Goal: Task Accomplishment & Management: Complete application form

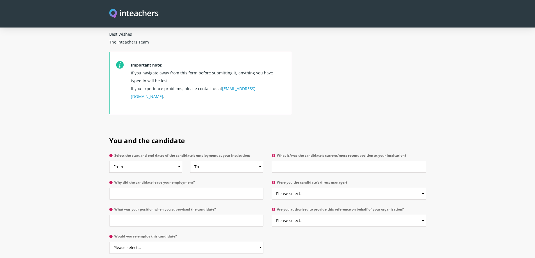
scroll to position [197, 0]
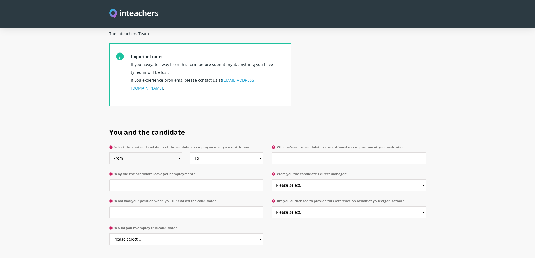
click at [164, 153] on select "From 2025 2024 2023 2022 2021 2020 2019 2018 2017 2016 2015 2014 2013 2012 2011…" at bounding box center [145, 159] width 73 height 12
click at [296, 153] on input "What is/was the candidate's current/most recent position at your institution?" at bounding box center [349, 159] width 154 height 12
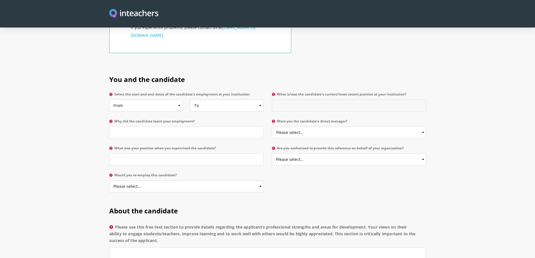
scroll to position [253, 0]
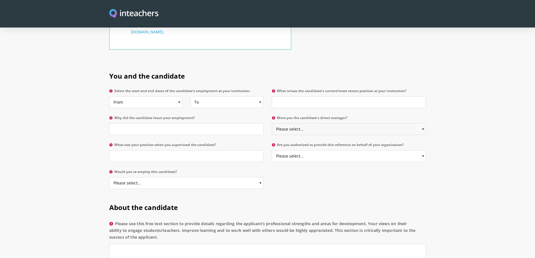
click at [307, 123] on select "Please select... Yes No" at bounding box center [349, 129] width 154 height 12
click at [307, 150] on select "Please select... Yes No" at bounding box center [349, 156] width 154 height 12
click at [203, 177] on select "Please select... Yes No" at bounding box center [186, 183] width 154 height 12
click at [56, 169] on section "You and the candidate Select the start and end dates of the candidate's employm…" at bounding box center [267, 128] width 535 height 131
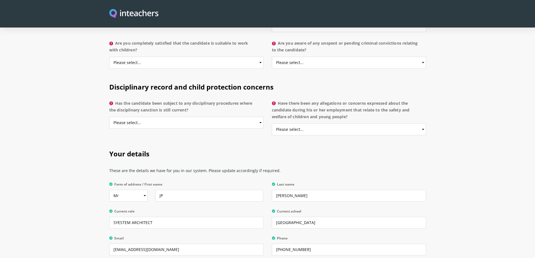
scroll to position [1138, 0]
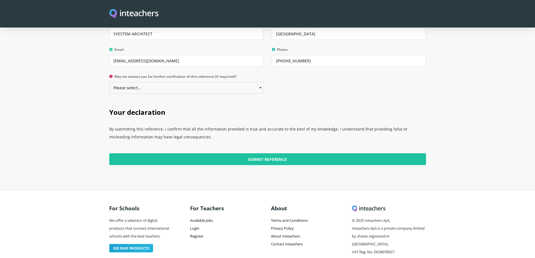
click at [220, 82] on select "Please select... Yes No" at bounding box center [186, 88] width 154 height 12
select select "Yes"
click at [109, 82] on select "Please select... Yes No" at bounding box center [186, 88] width 154 height 12
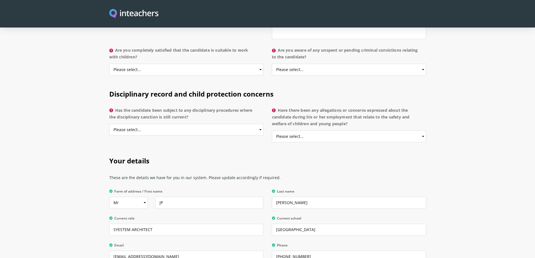
scroll to position [941, 0]
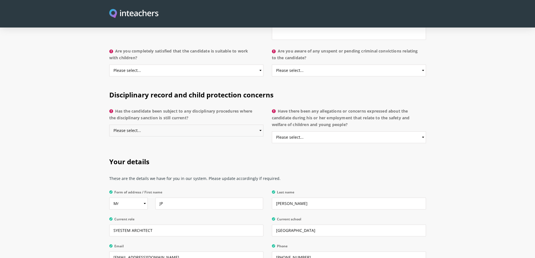
click at [214, 125] on select "Please select... Yes No Do not know" at bounding box center [186, 131] width 154 height 12
select select "No"
click at [109, 125] on select "Please select... Yes No Do not know" at bounding box center [186, 131] width 154 height 12
click at [305, 131] on select "Please select... Yes No Do not know" at bounding box center [349, 137] width 154 height 12
select select "No"
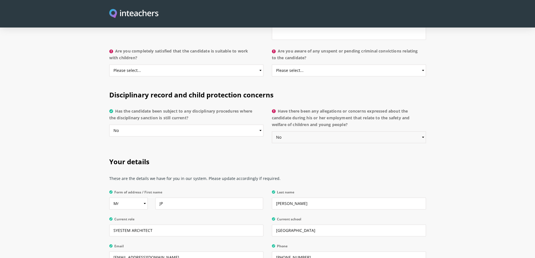
click at [272, 131] on select "Please select... Yes No Do not know" at bounding box center [349, 137] width 154 height 12
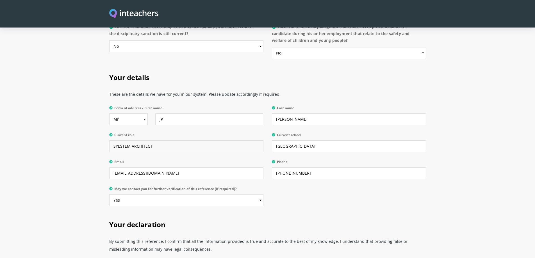
click at [180, 140] on input "SYESTEM ARCHITECT" at bounding box center [186, 146] width 154 height 12
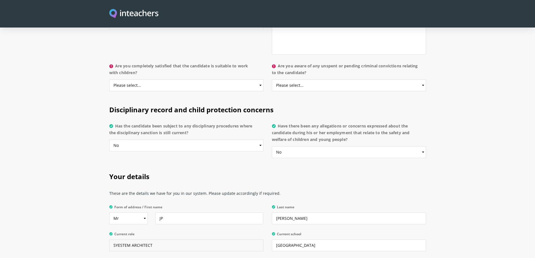
scroll to position [913, 0]
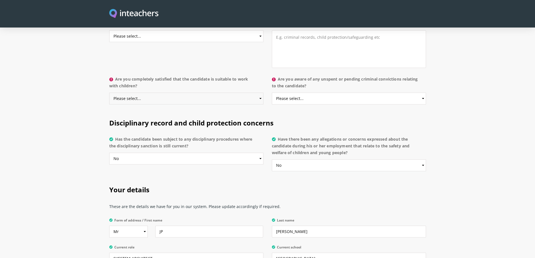
click at [142, 93] on select "Please select... Yes No Do not know" at bounding box center [186, 99] width 154 height 12
select select "Yes"
click at [109, 93] on select "Please select... Yes No Do not know" at bounding box center [186, 99] width 154 height 12
click at [311, 93] on select "Please select... Yes No Do not know" at bounding box center [349, 99] width 154 height 12
click at [272, 93] on select "Please select... Yes No Do not know" at bounding box center [349, 99] width 154 height 12
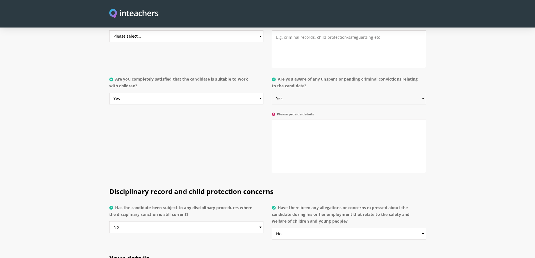
click at [311, 93] on select "Please select... Yes No Do not know" at bounding box center [349, 99] width 154 height 12
select select "No"
click at [272, 93] on select "Please select... Yes No Do not know" at bounding box center [349, 99] width 154 height 12
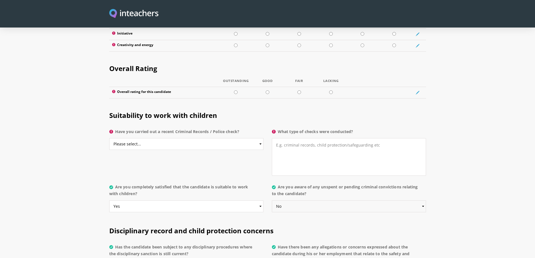
scroll to position [801, 0]
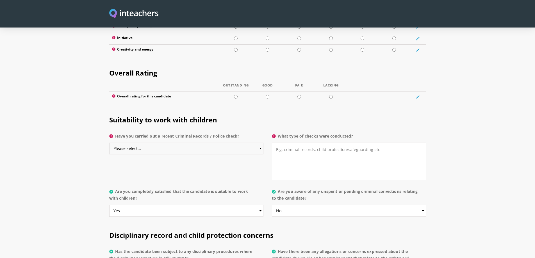
click at [236, 143] on select "Please select... Yes No Do not know" at bounding box center [186, 149] width 154 height 12
select select "Do not know"
click at [109, 143] on select "Please select... Yes No Do not know" at bounding box center [186, 149] width 154 height 12
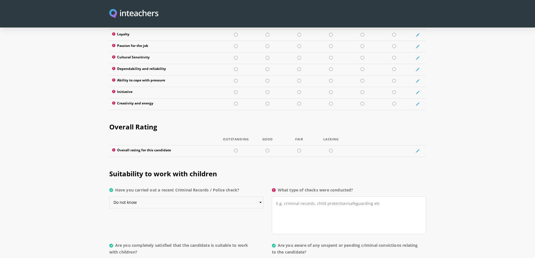
scroll to position [745, 0]
